Goal: Task Accomplishment & Management: Use online tool/utility

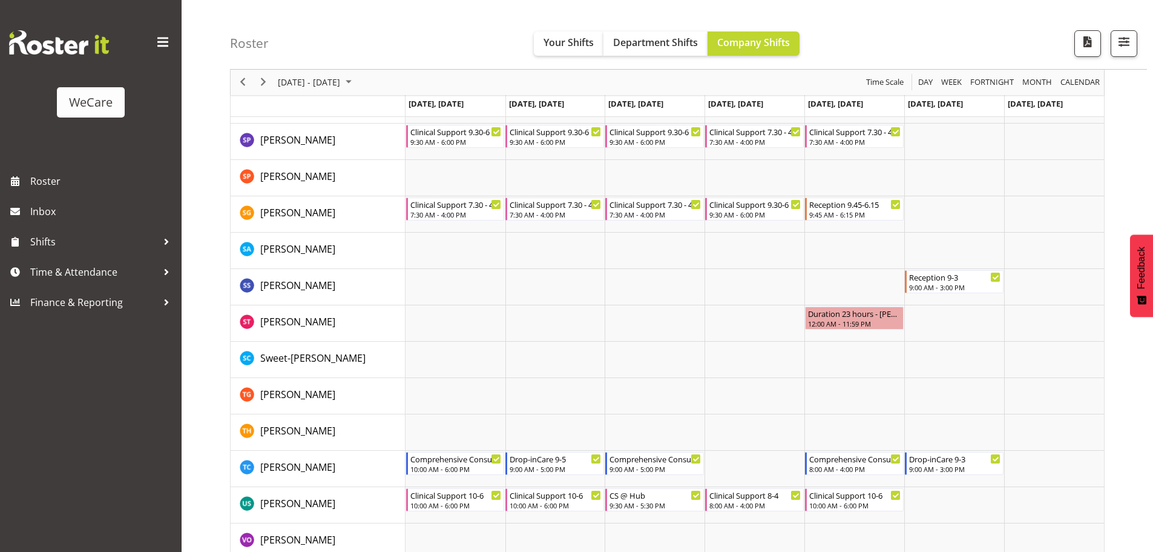
scroll to position [1514, 0]
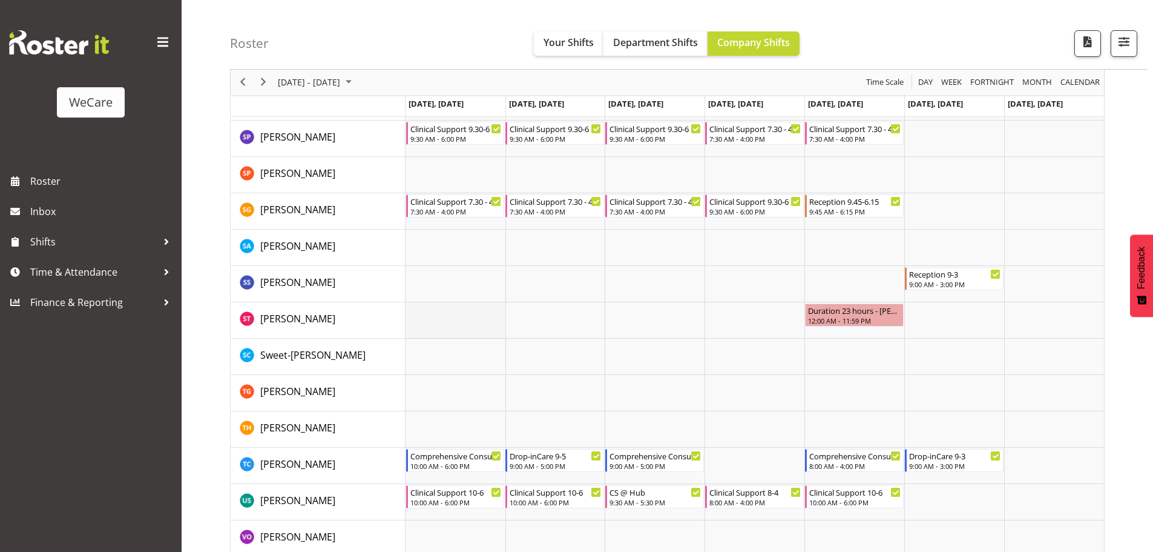
click at [468, 315] on td "Timeline Week of September 8, 2025" at bounding box center [456, 320] width 100 height 36
click at [1117, 36] on span "button" at bounding box center [1124, 42] width 16 height 16
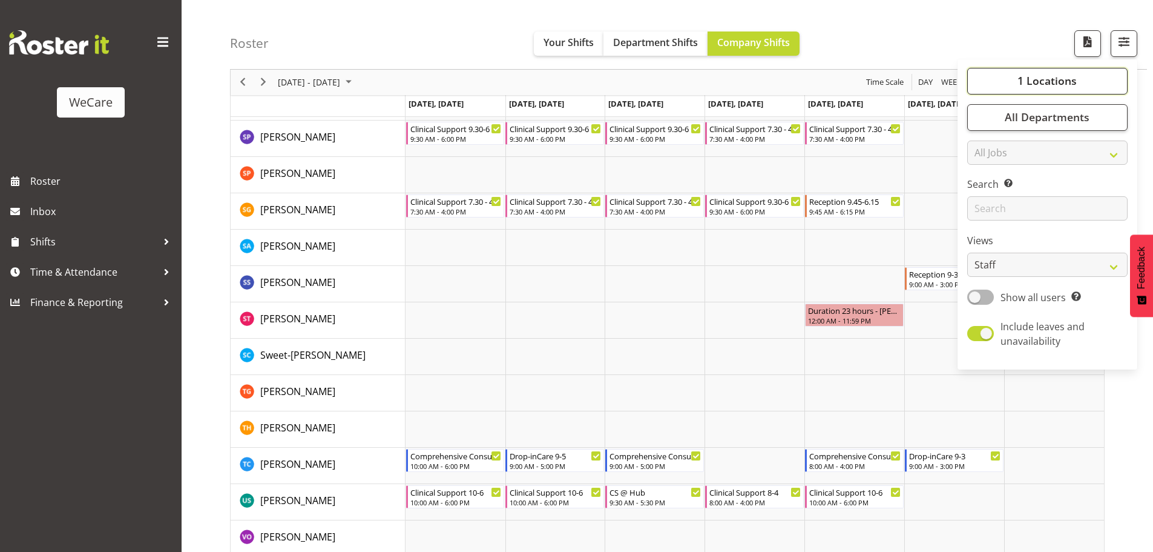
click at [1017, 76] on button "1 Locations" at bounding box center [1048, 81] width 160 height 27
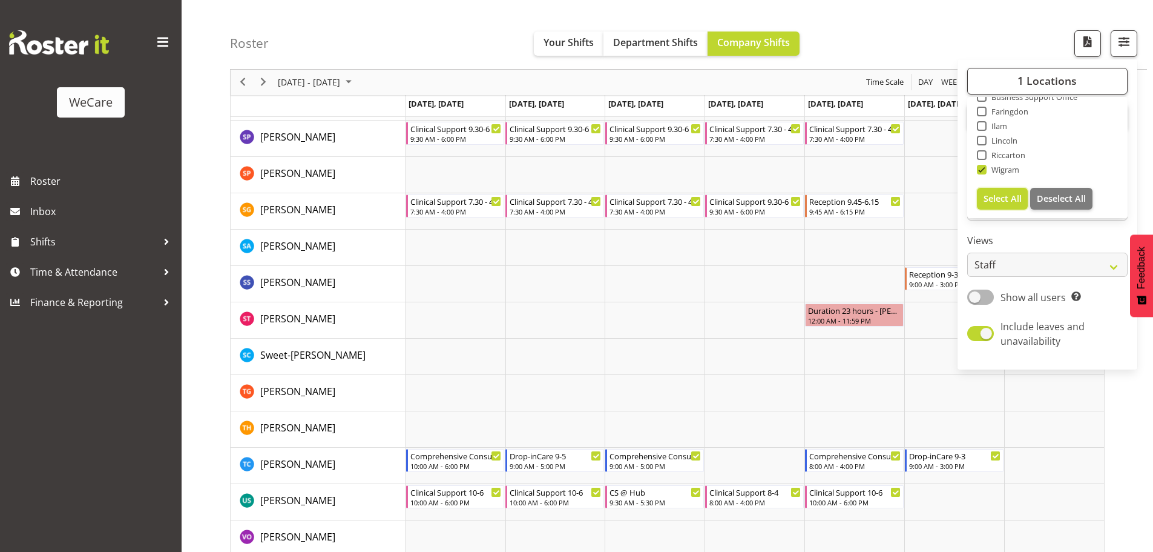
click at [996, 200] on span "Select All" at bounding box center [1003, 199] width 38 height 12
checkbox input "true"
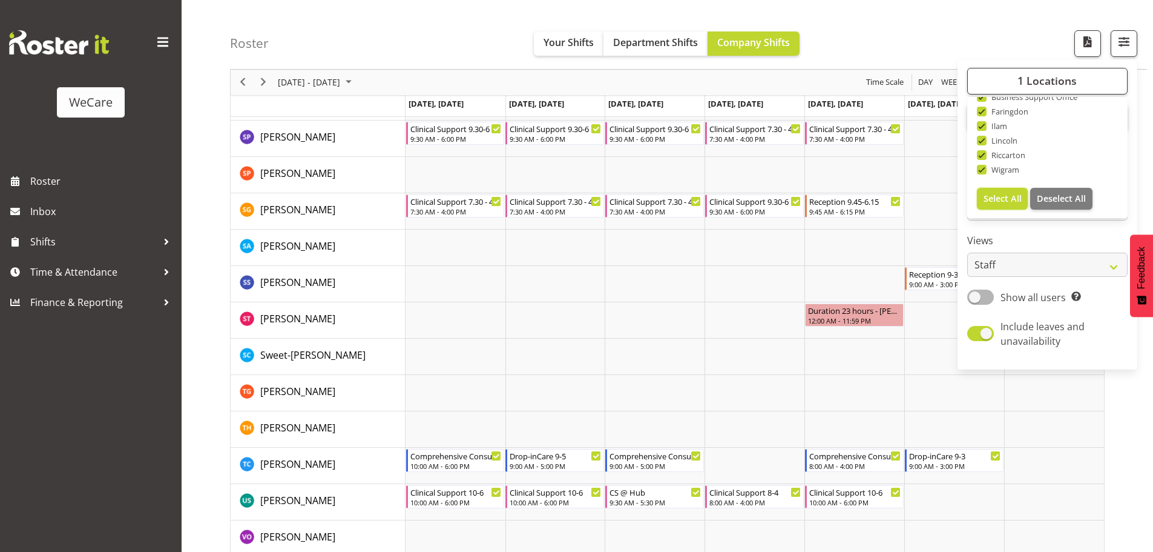
checkbox input "true"
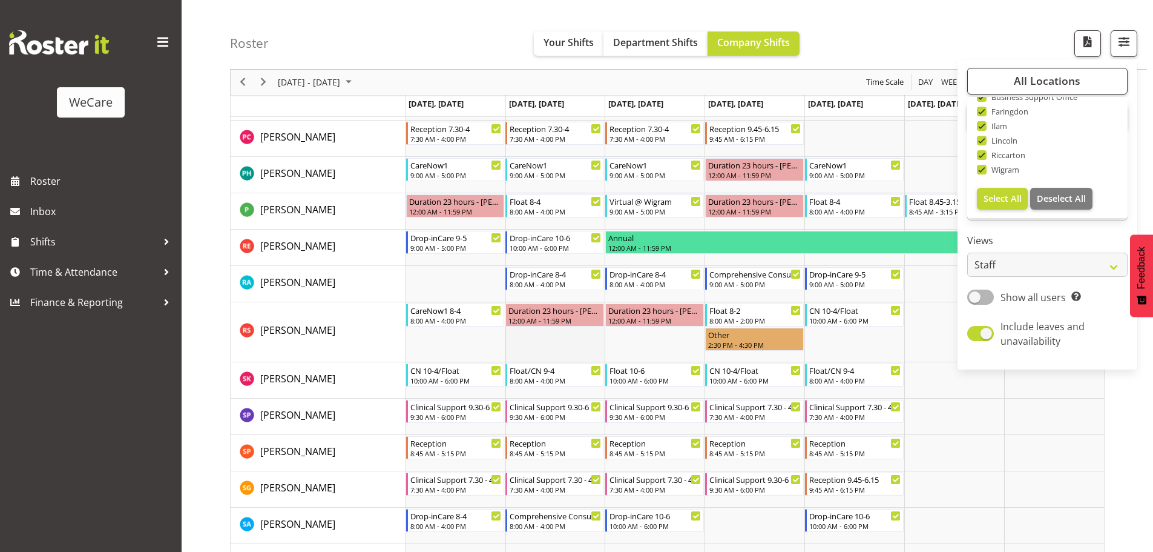
click at [600, 345] on td "Timeline Week of September 8, 2025" at bounding box center [556, 332] width 100 height 60
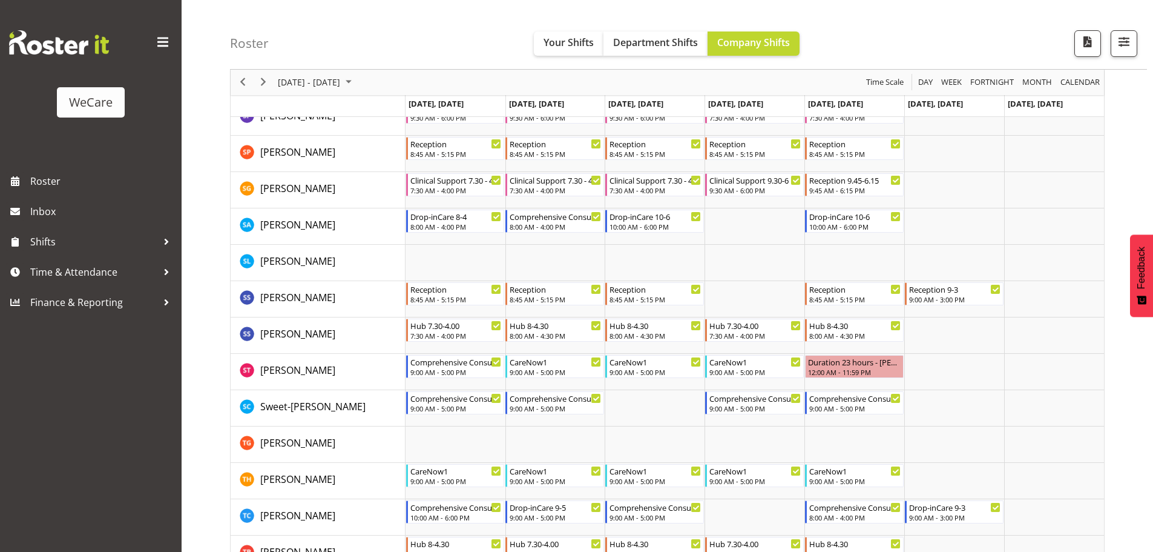
scroll to position [1816, 0]
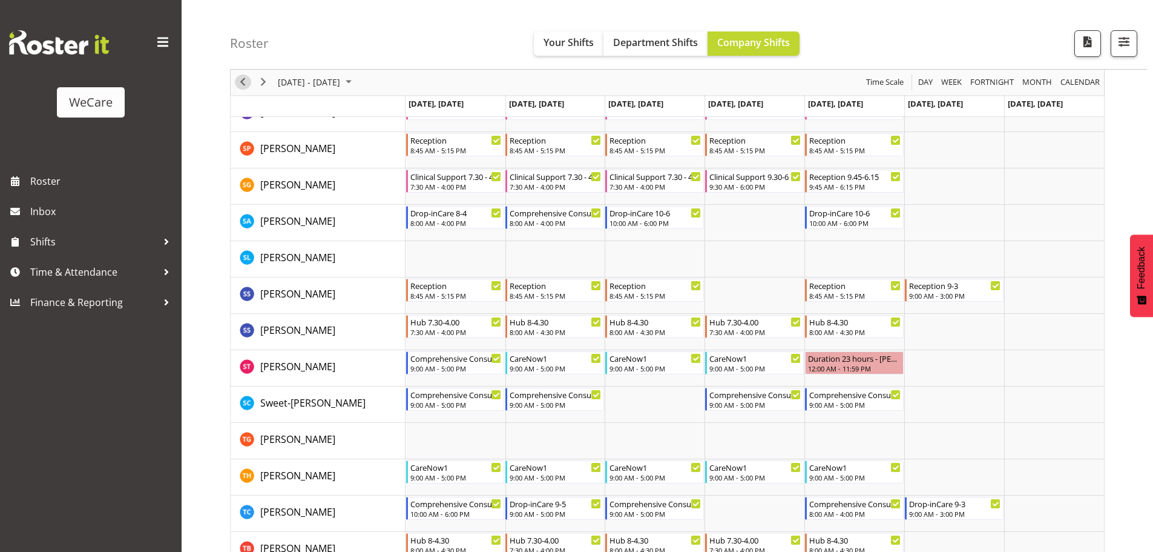
click at [243, 81] on span "Previous" at bounding box center [243, 82] width 15 height 15
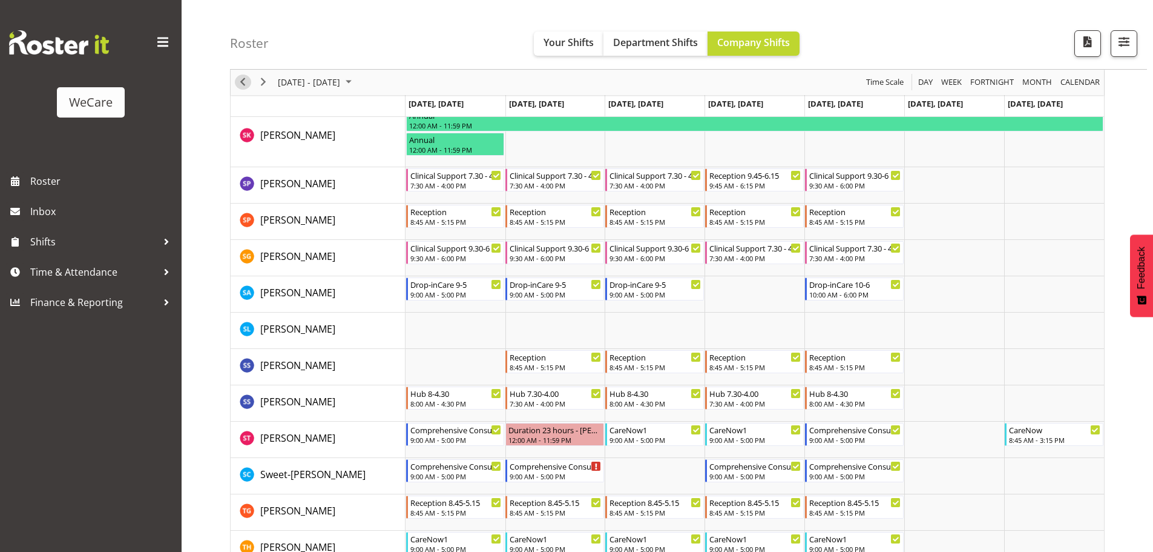
click at [243, 81] on span "Previous" at bounding box center [243, 82] width 15 height 15
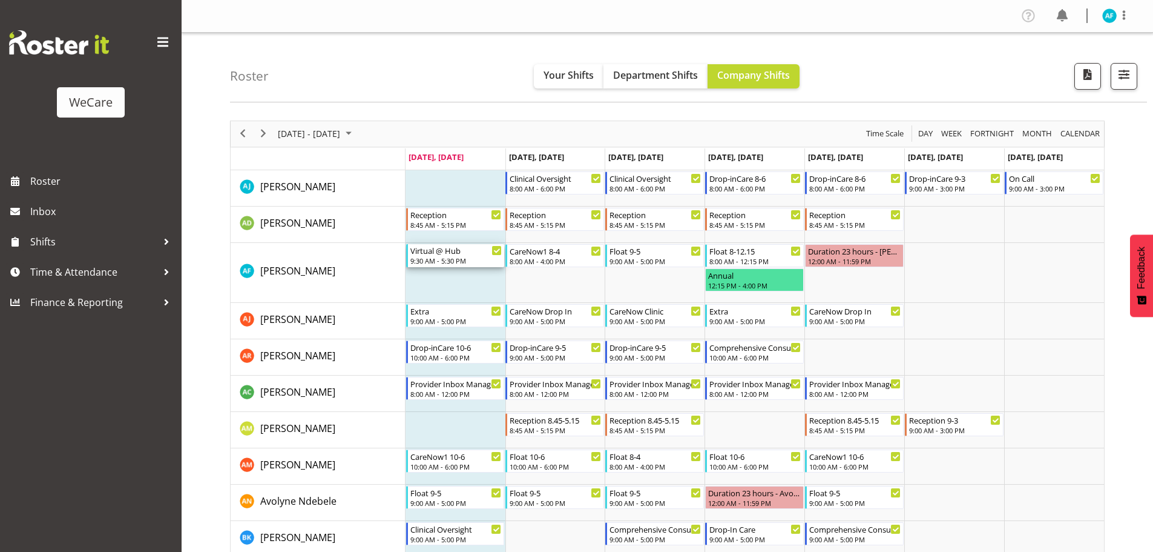
click at [504, 260] on div "Virtual @ Hub 9:30 AM - 5:30 PM" at bounding box center [456, 255] width 97 height 23
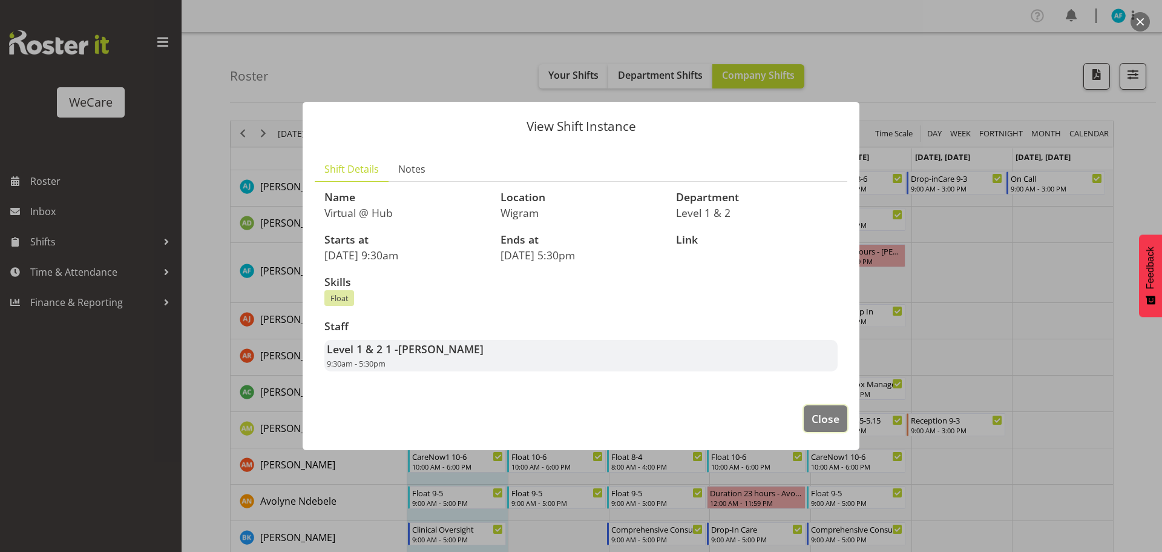
drag, startPoint x: 828, startPoint y: 422, endPoint x: 998, endPoint y: 368, distance: 178.1
click at [833, 419] on span "Close" at bounding box center [826, 419] width 28 height 16
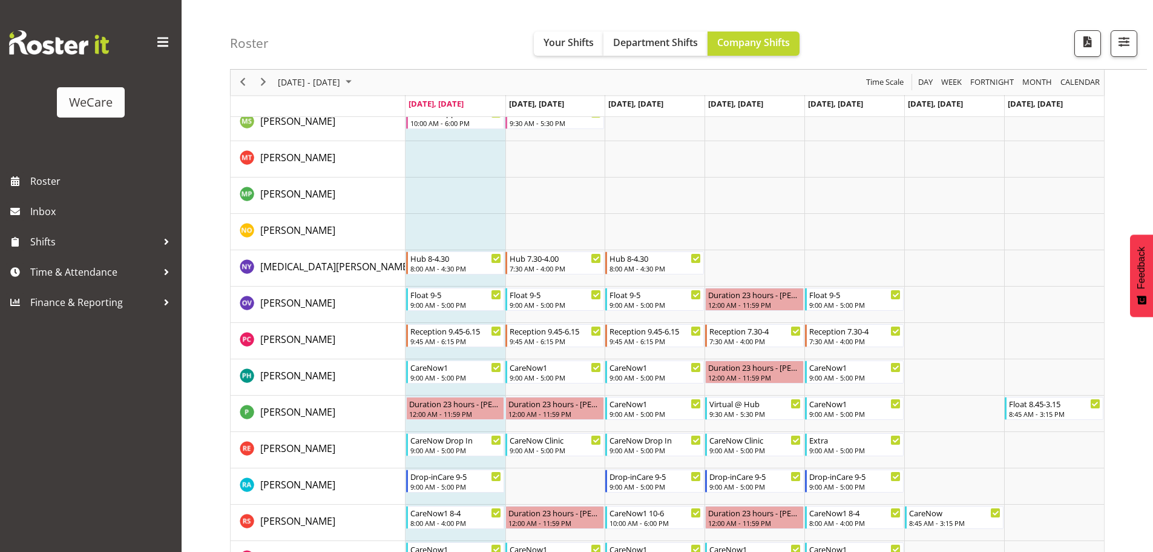
scroll to position [1393, 0]
